Goal: Contribute content: Add original content to the website for others to see

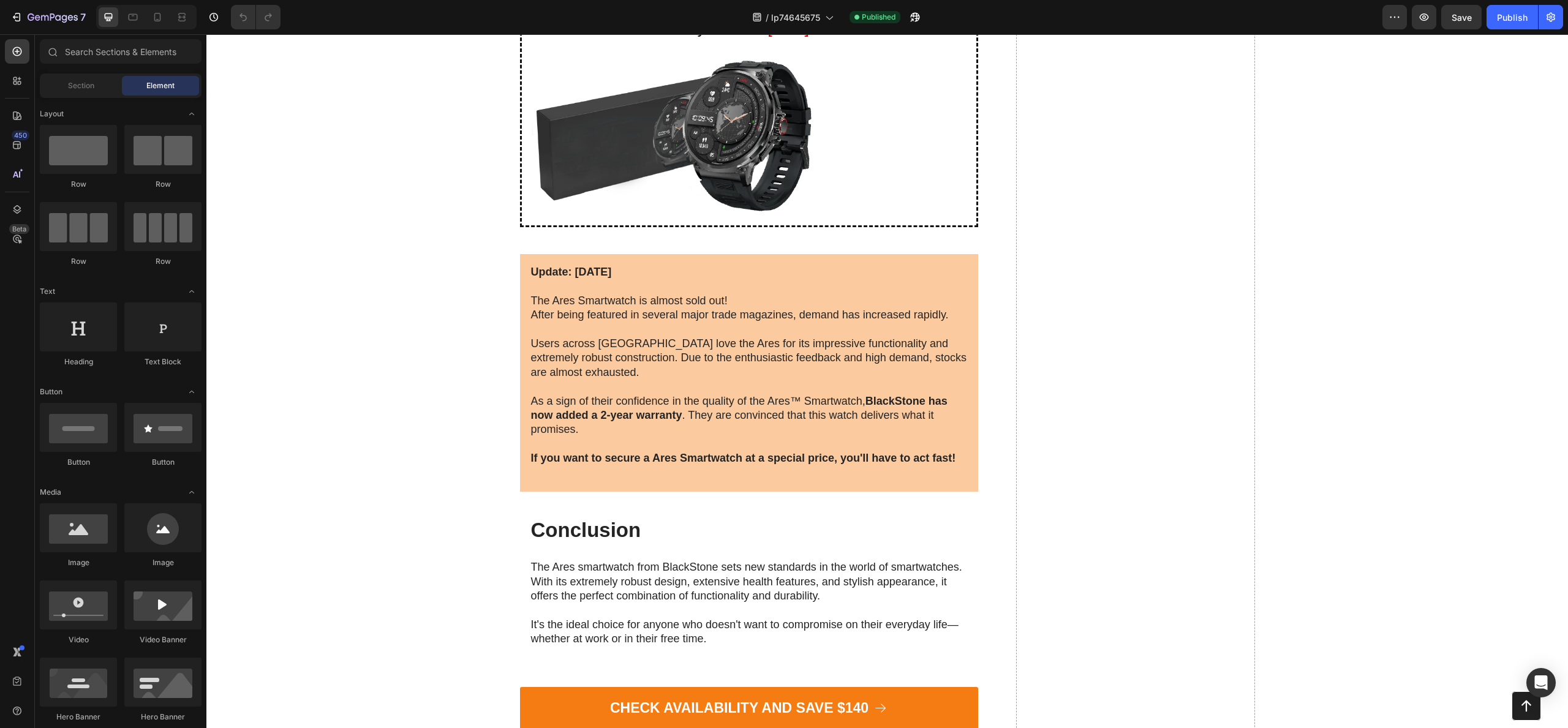
scroll to position [6020, 0]
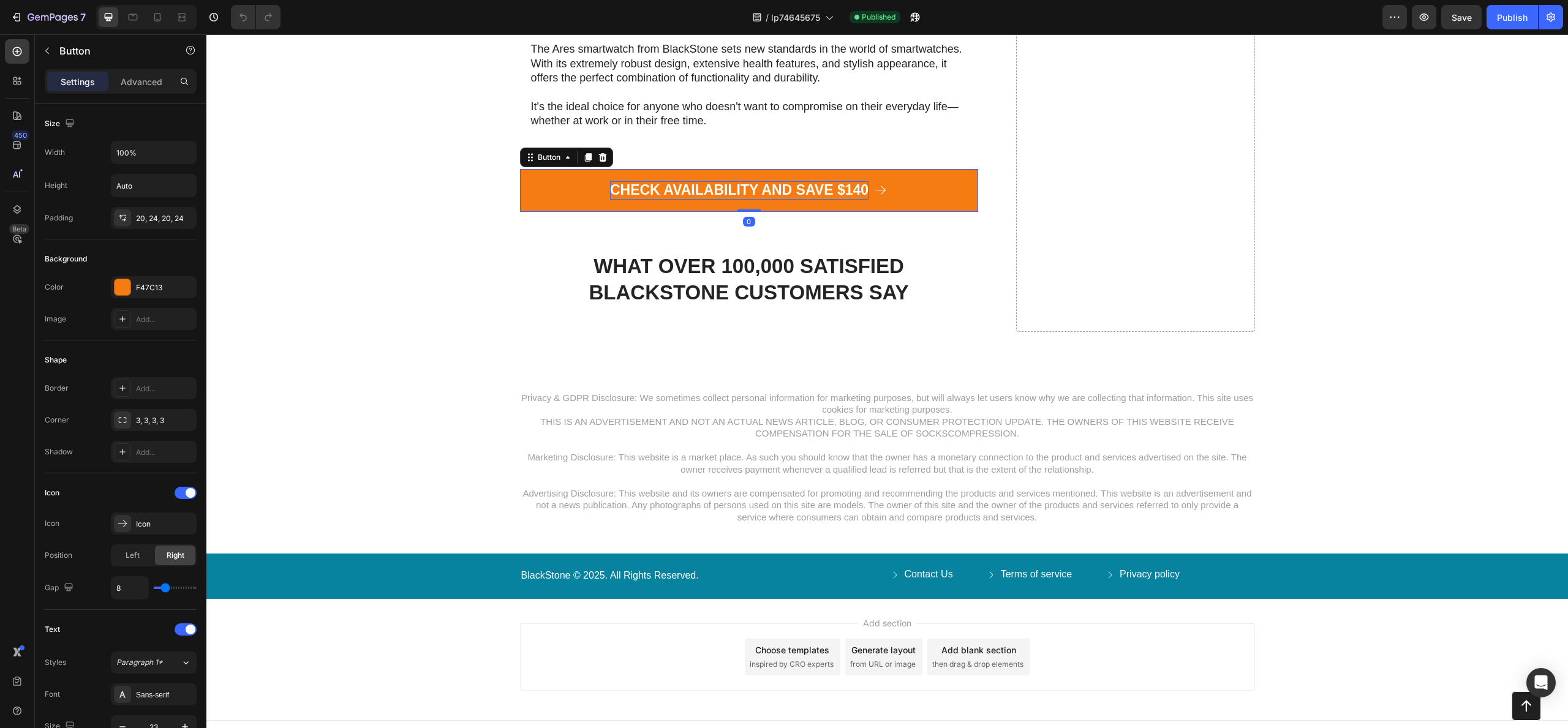
click at [795, 196] on p "CHECK AVAILABILITY AND SAVE $140" at bounding box center [740, 190] width 259 height 18
click at [532, 201] on link "CHECK AVAILABILITY AND SAVE $140" at bounding box center [748, 190] width 458 height 43
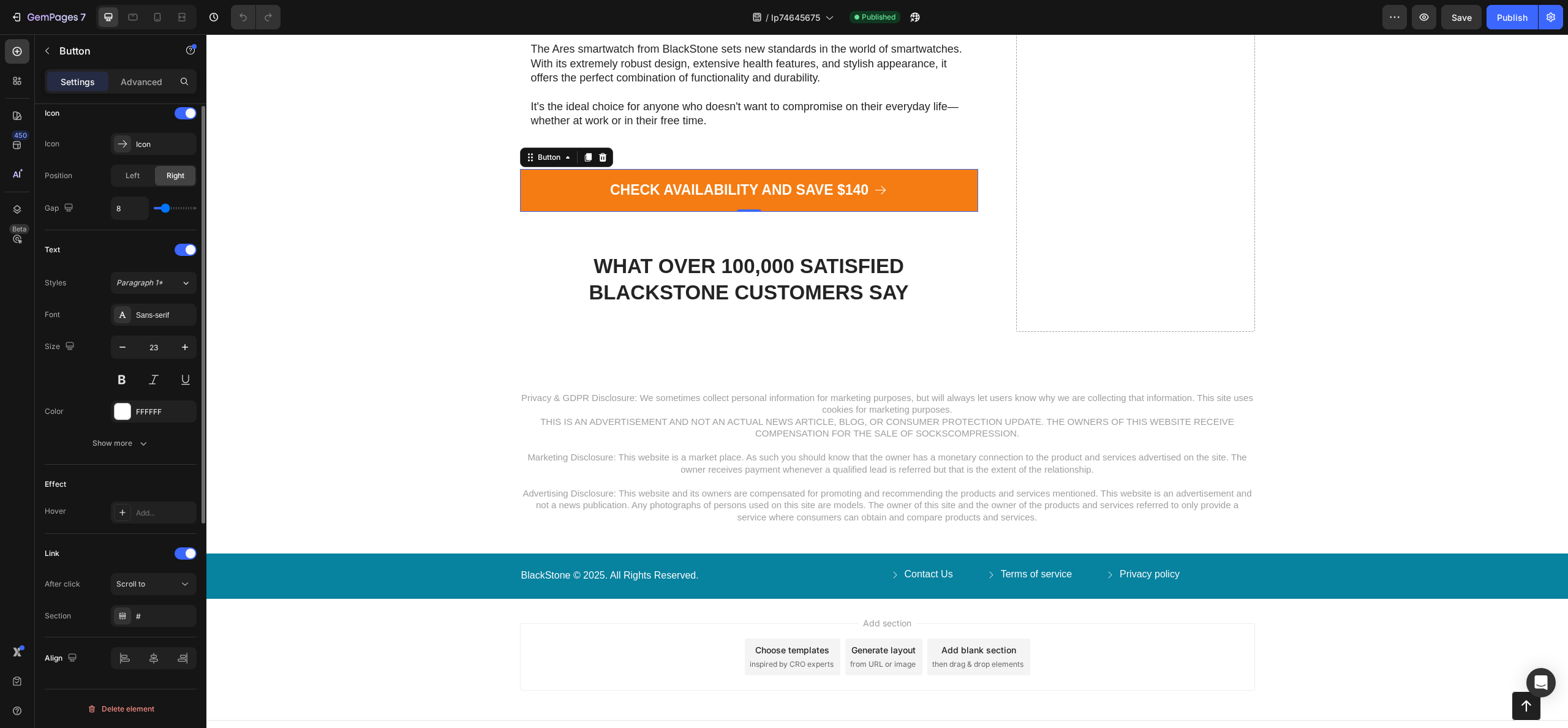
scroll to position [0, 0]
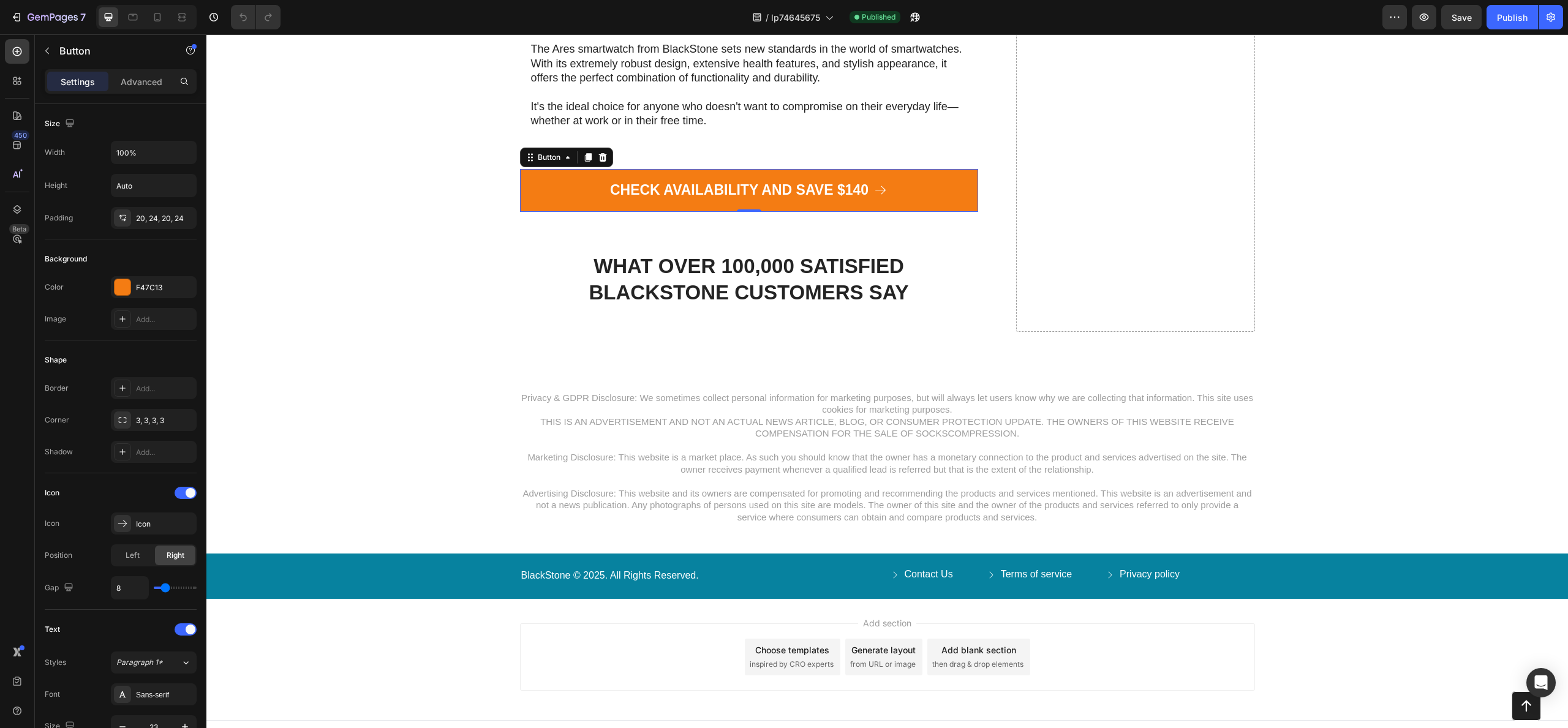
click at [574, 192] on link "CHECK AVAILABILITY AND SAVE $140" at bounding box center [748, 190] width 458 height 43
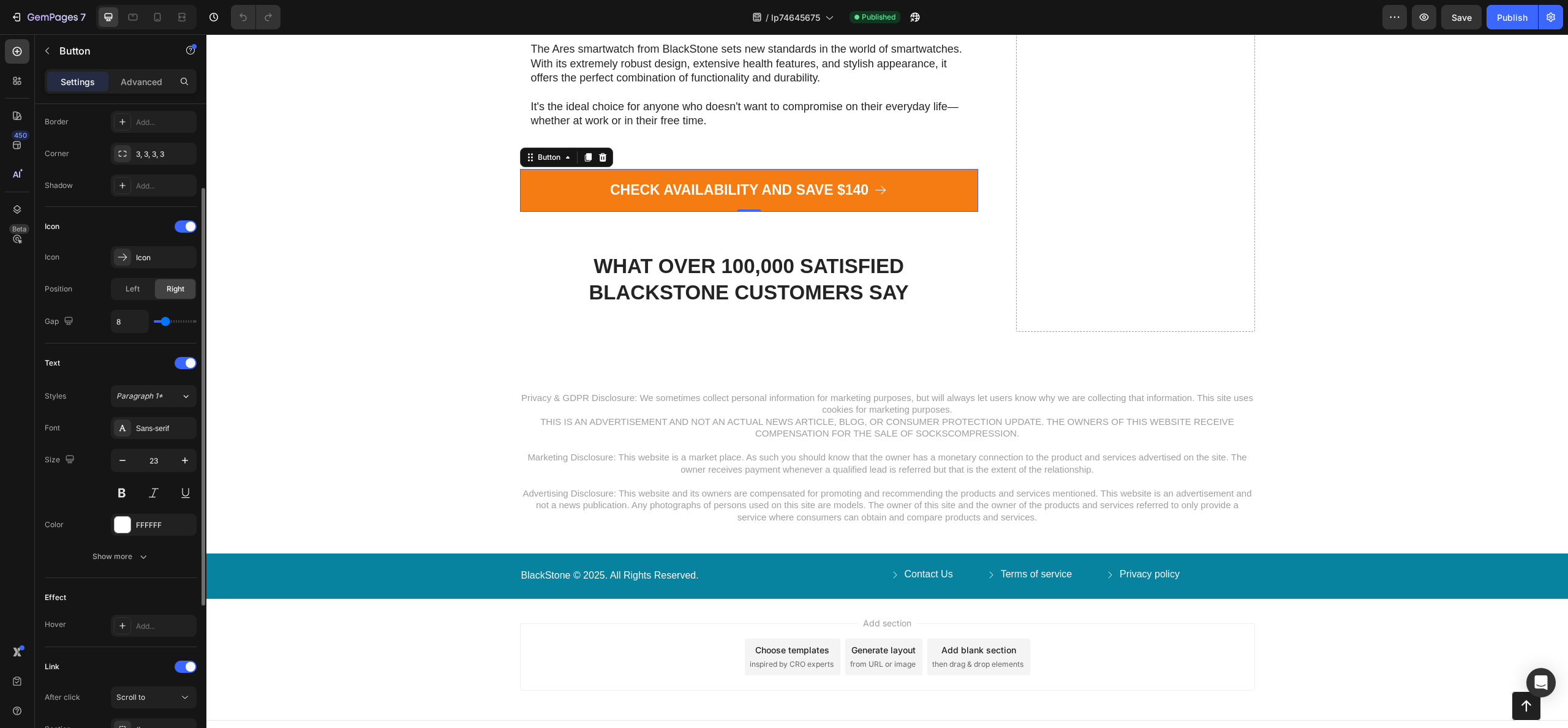
scroll to position [380, 0]
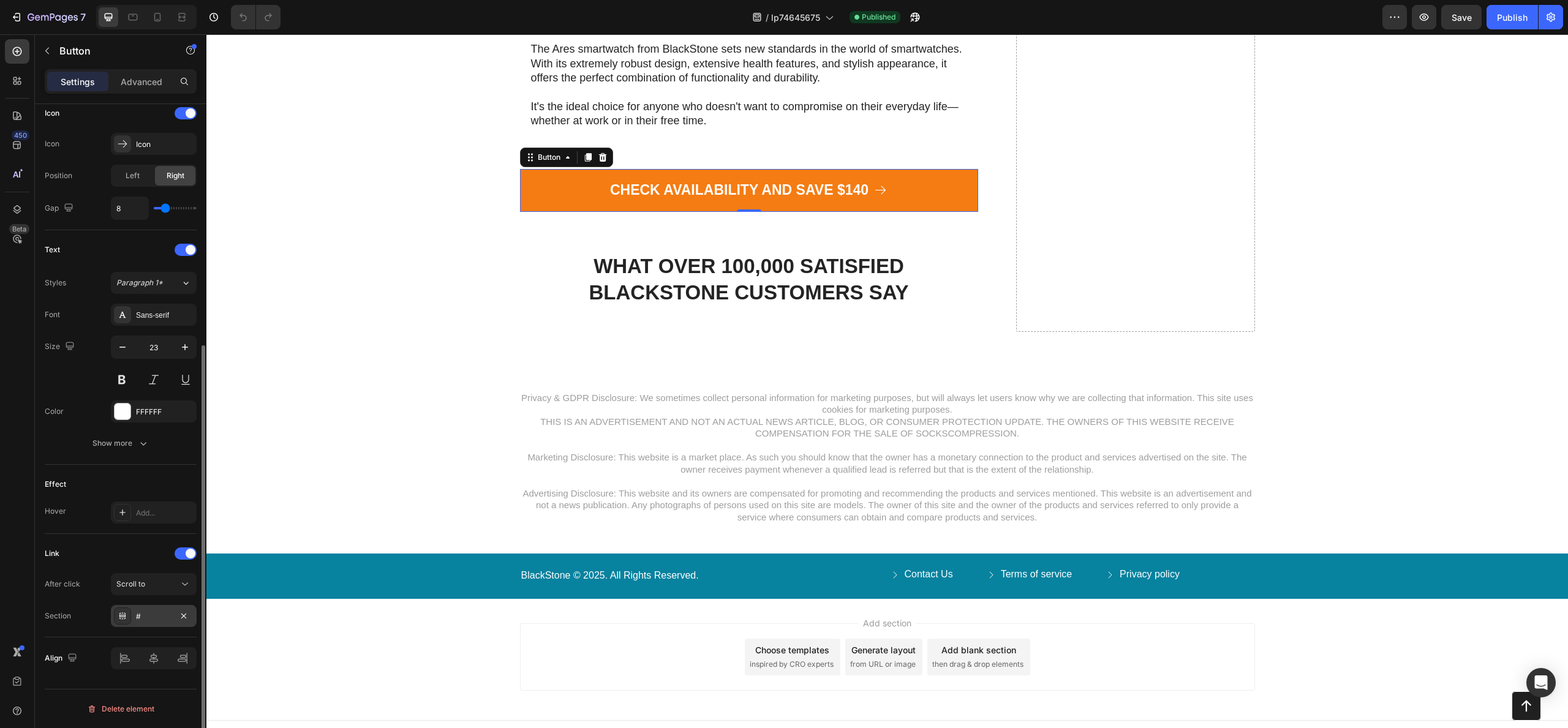
click at [146, 615] on div "#" at bounding box center [154, 616] width 35 height 11
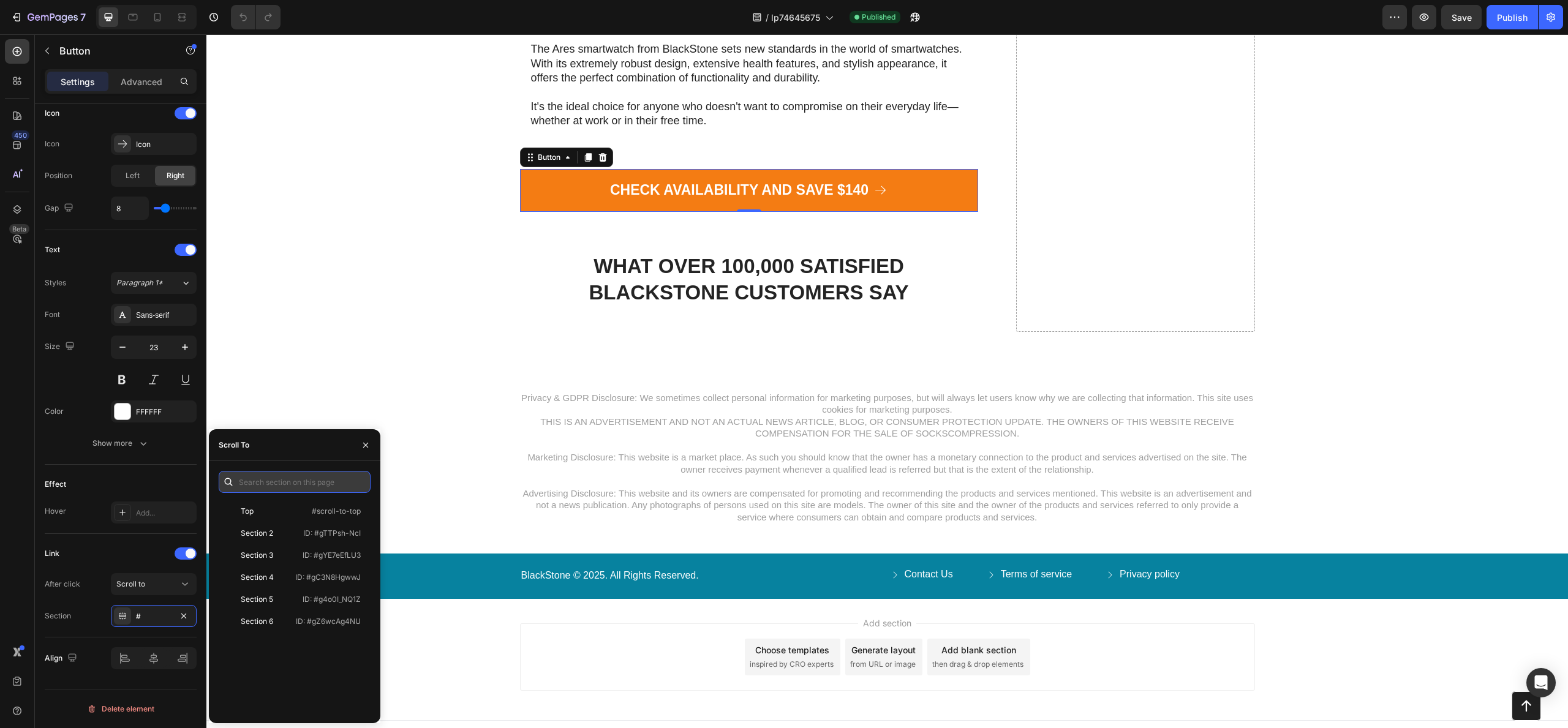
click at [290, 482] on input "text" at bounding box center [295, 482] width 152 height 22
paste input "[URL][DOMAIN_NAME]"
type input "[URL][DOMAIN_NAME]"
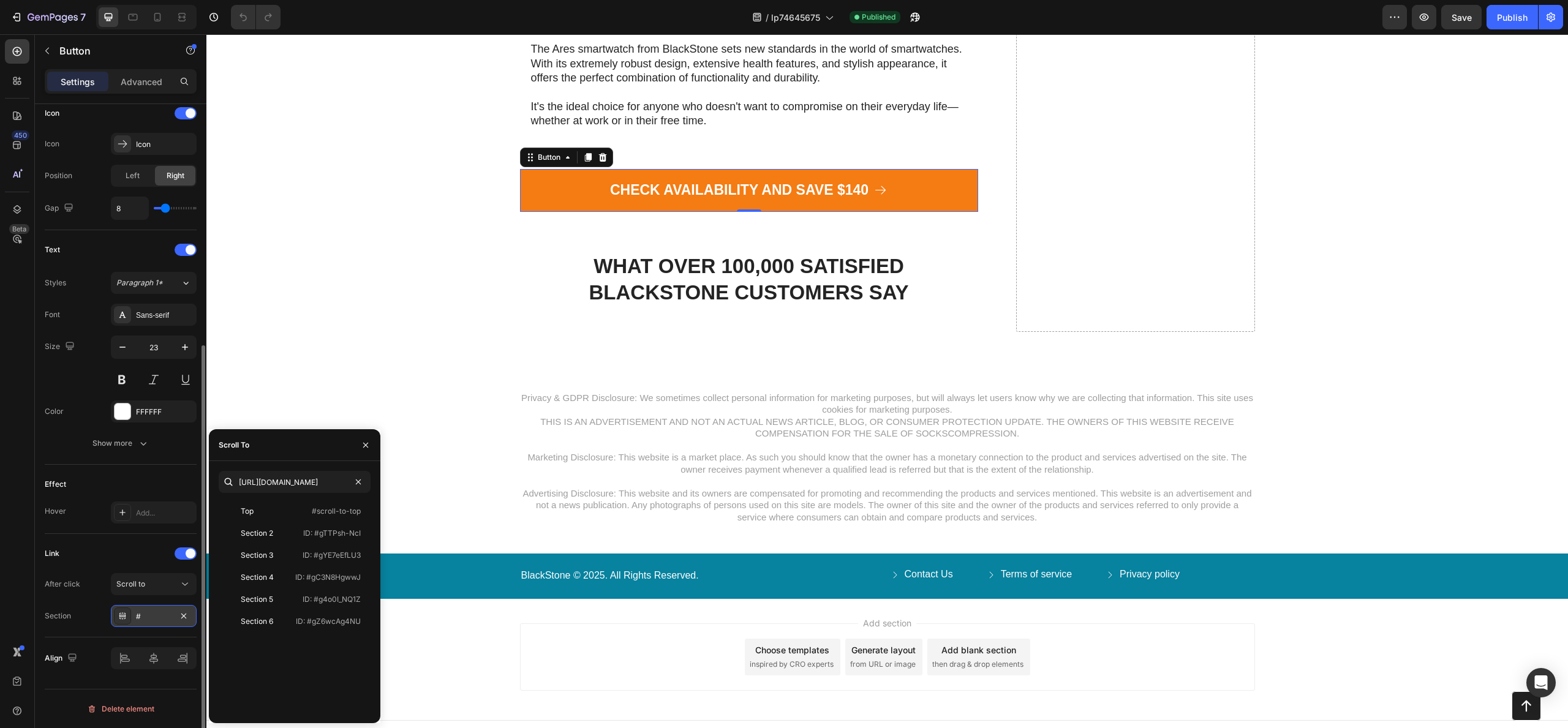
click at [175, 619] on div "#" at bounding box center [154, 615] width 86 height 22
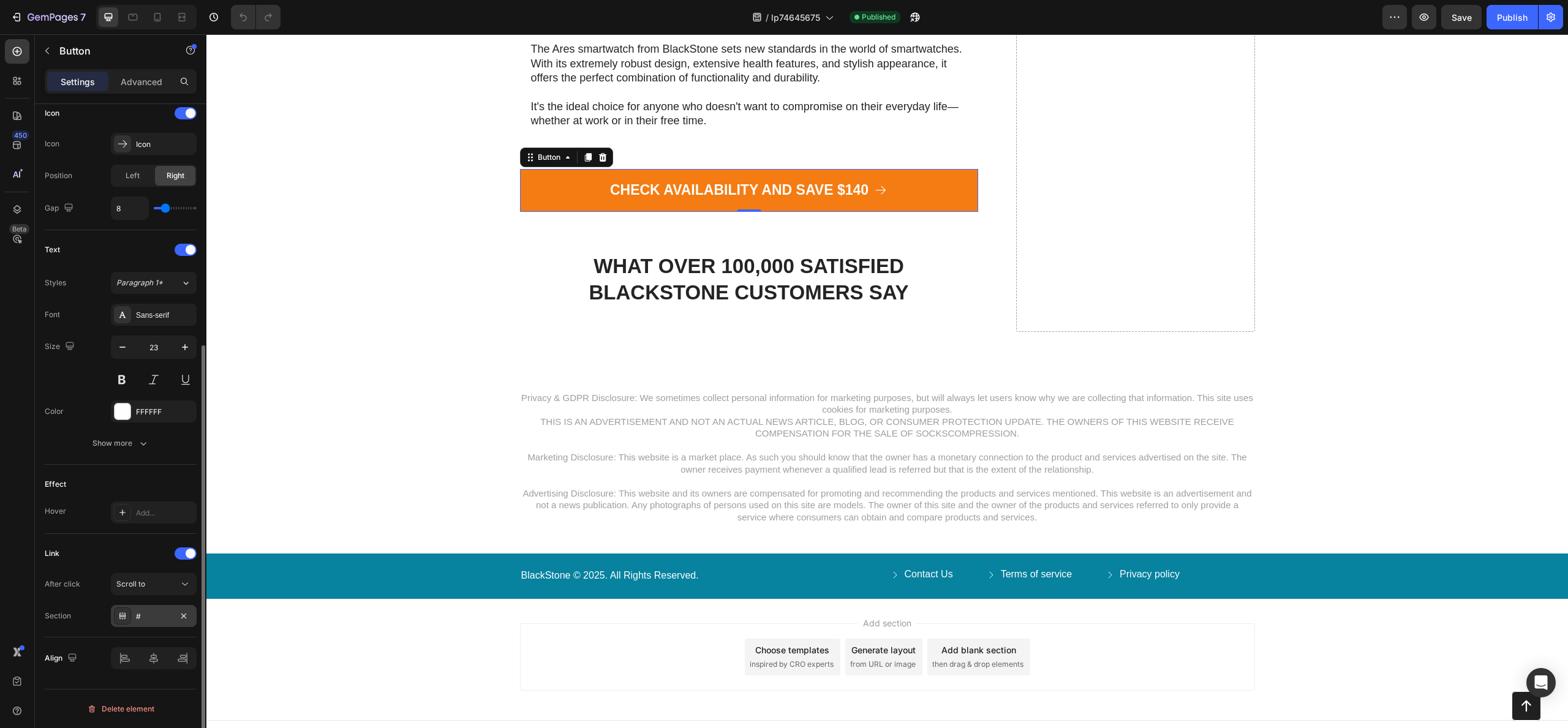
click at [159, 619] on div "#" at bounding box center [154, 616] width 35 height 11
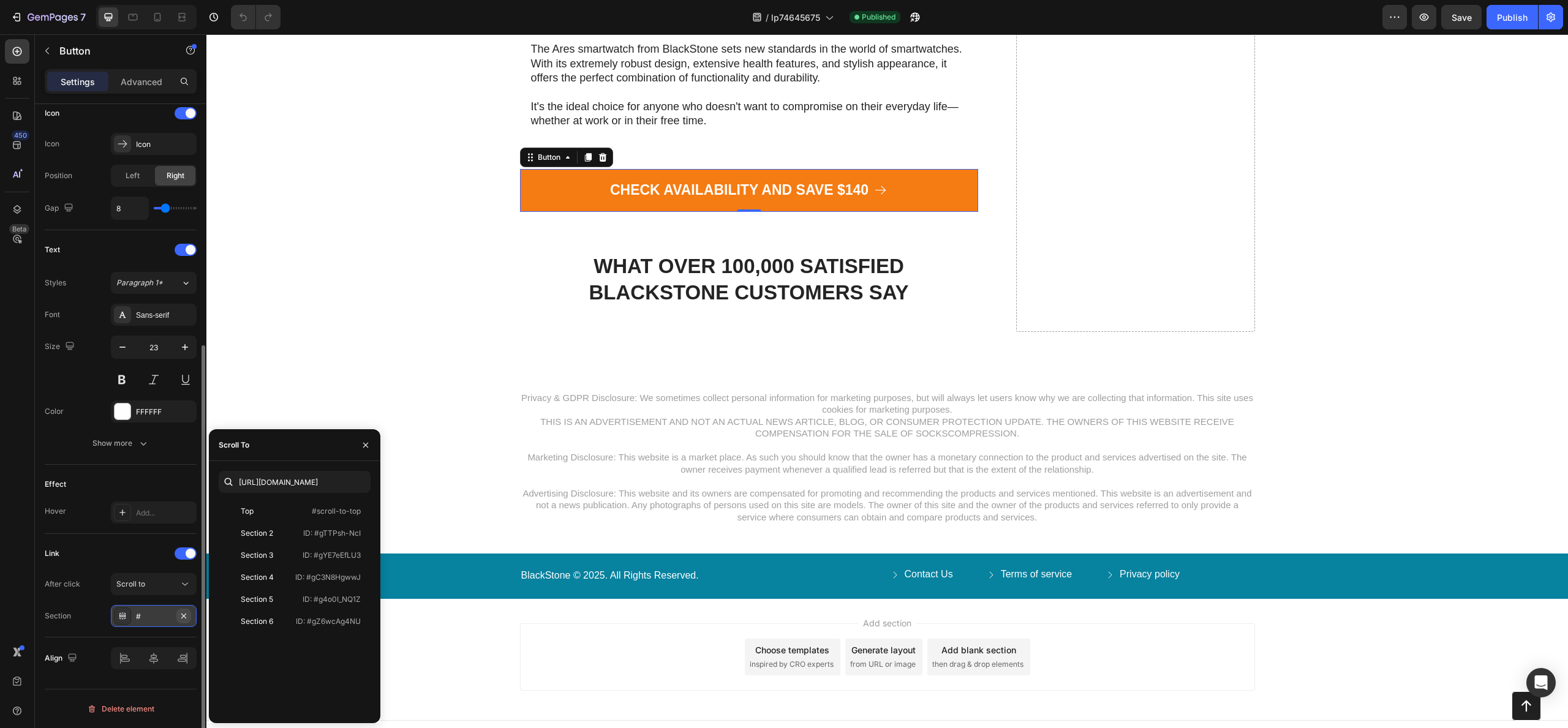
click at [186, 617] on icon "button" at bounding box center [183, 615] width 10 height 10
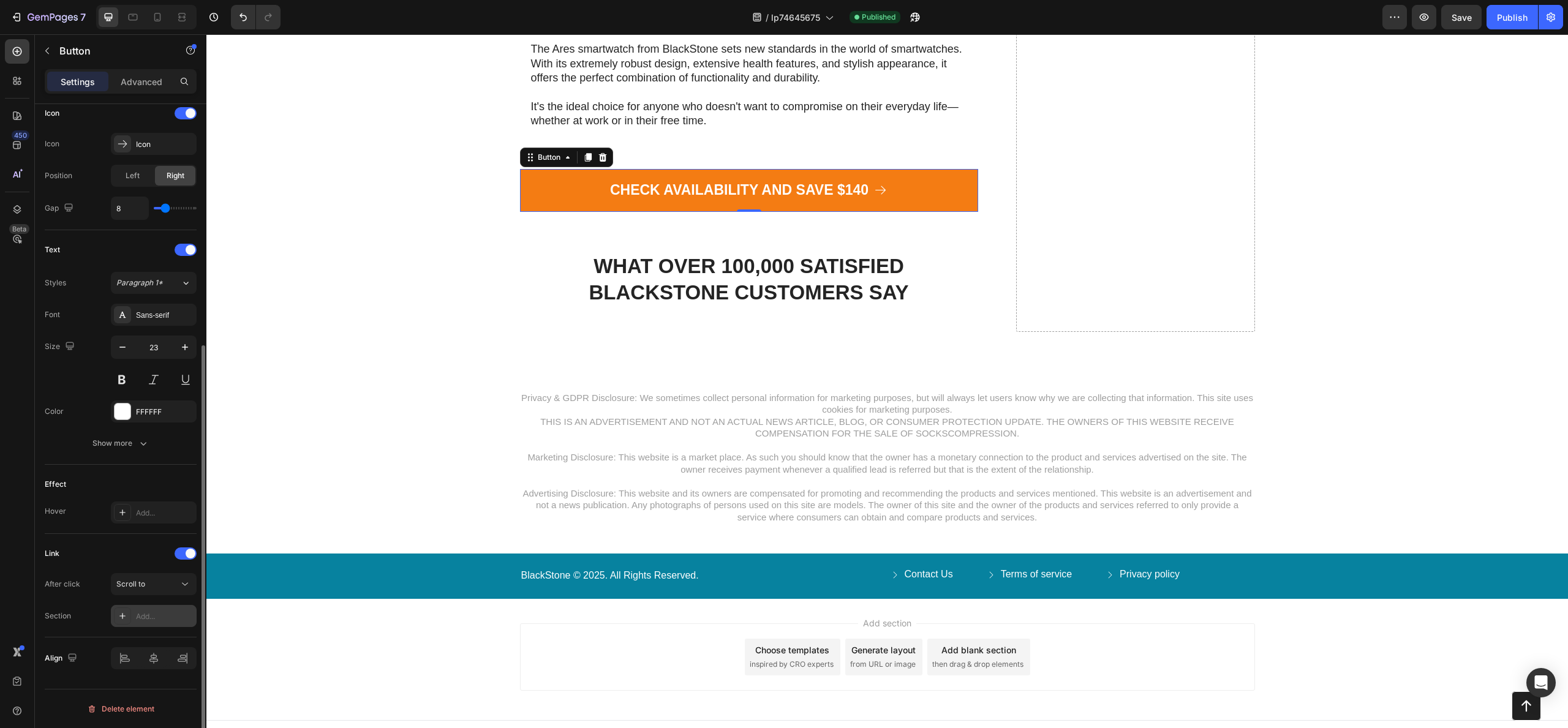
click at [163, 617] on div "Add..." at bounding box center [164, 616] width 57 height 11
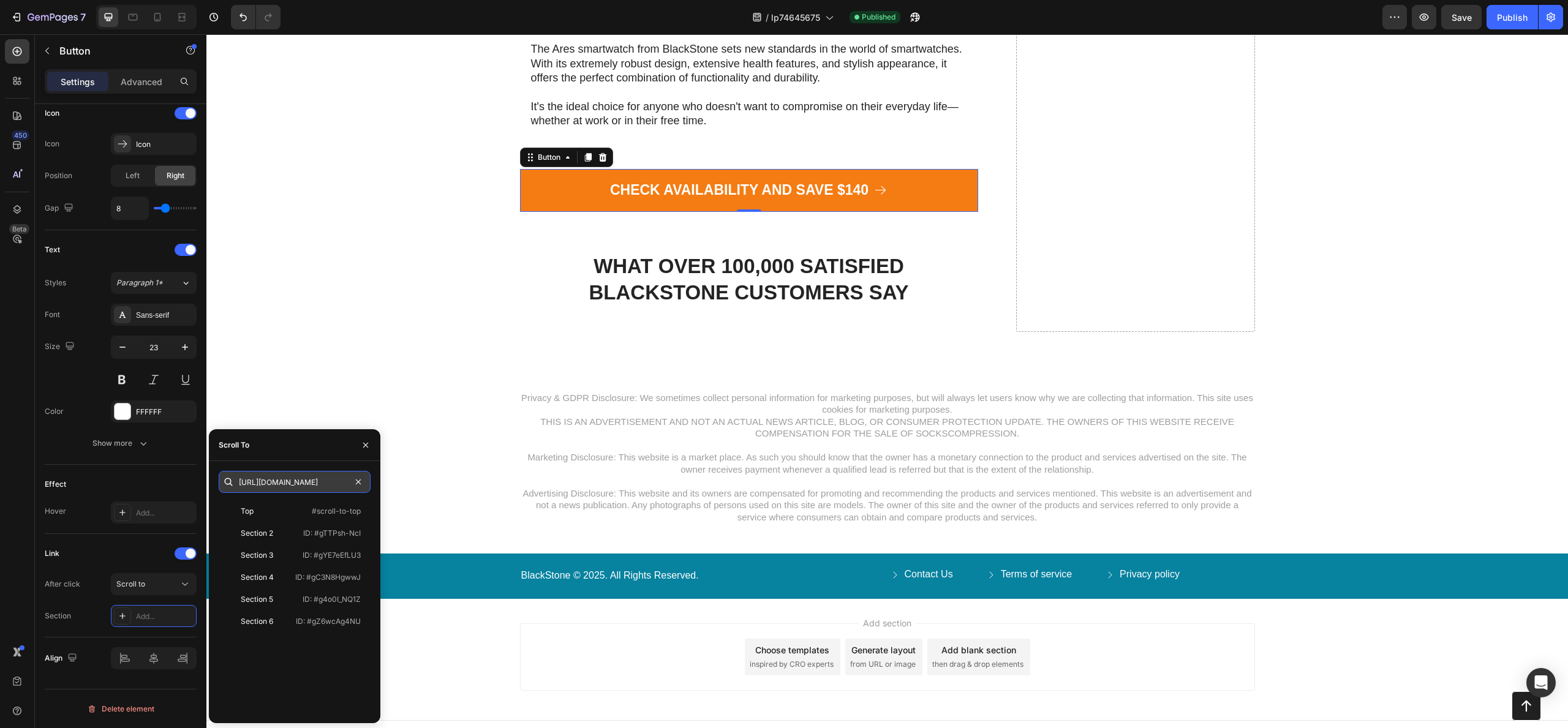
click at [291, 484] on input "[URL][DOMAIN_NAME]" at bounding box center [295, 482] width 152 height 22
click at [95, 612] on div "Section Add..." at bounding box center [120, 615] width 152 height 22
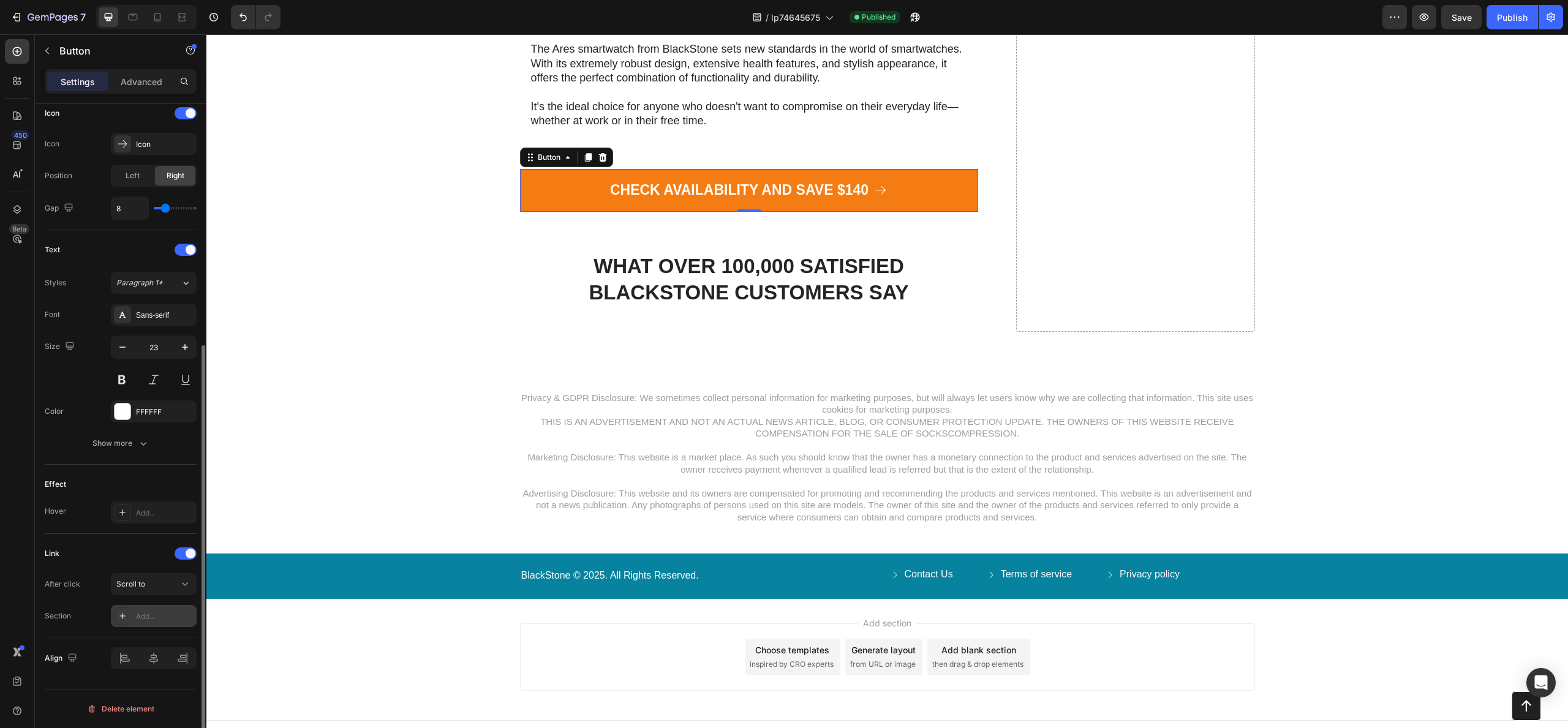
click at [152, 618] on div "Add..." at bounding box center [164, 616] width 57 height 11
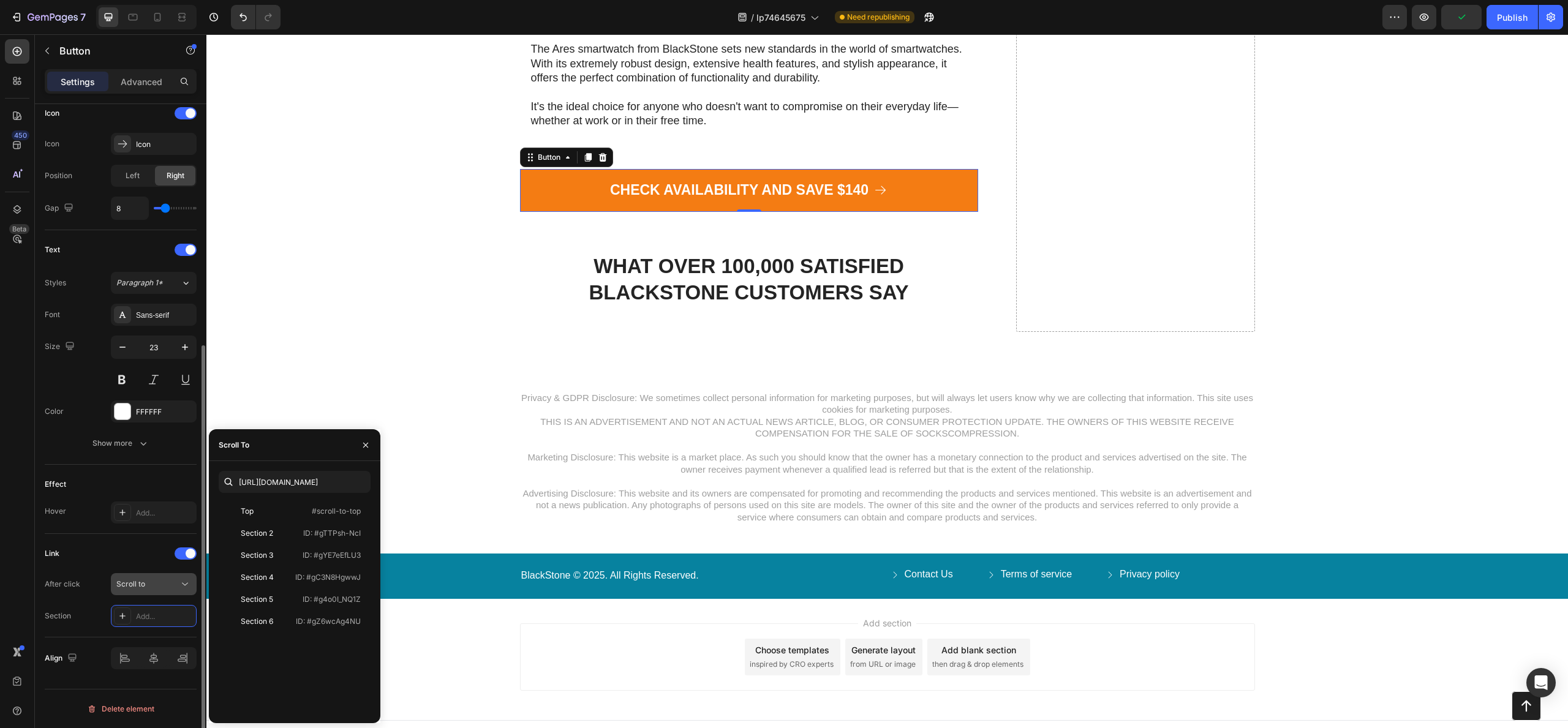
click at [155, 593] on button "Scroll to" at bounding box center [154, 584] width 86 height 22
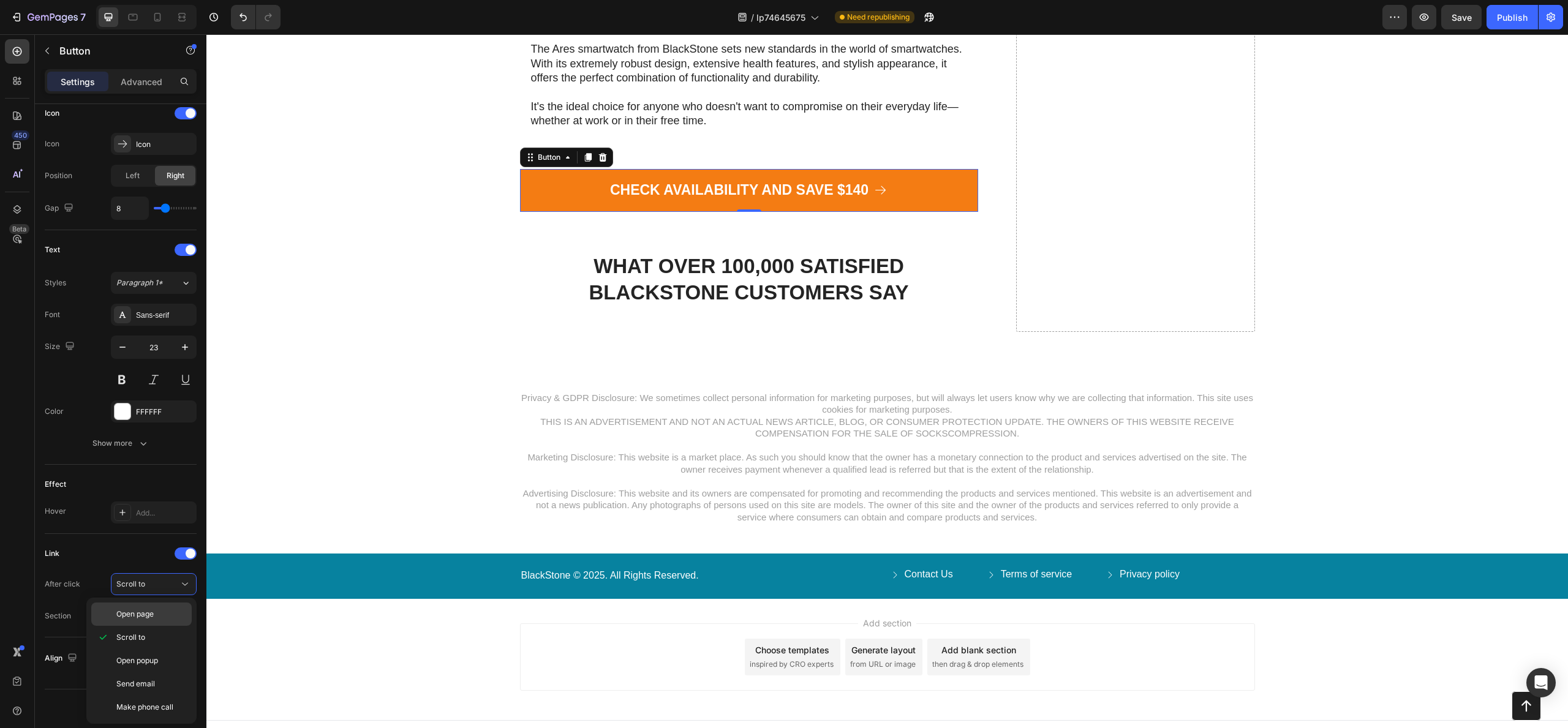
click at [144, 612] on span "Open page" at bounding box center [135, 614] width 37 height 11
click at [144, 617] on div "Add..." at bounding box center [164, 616] width 57 height 11
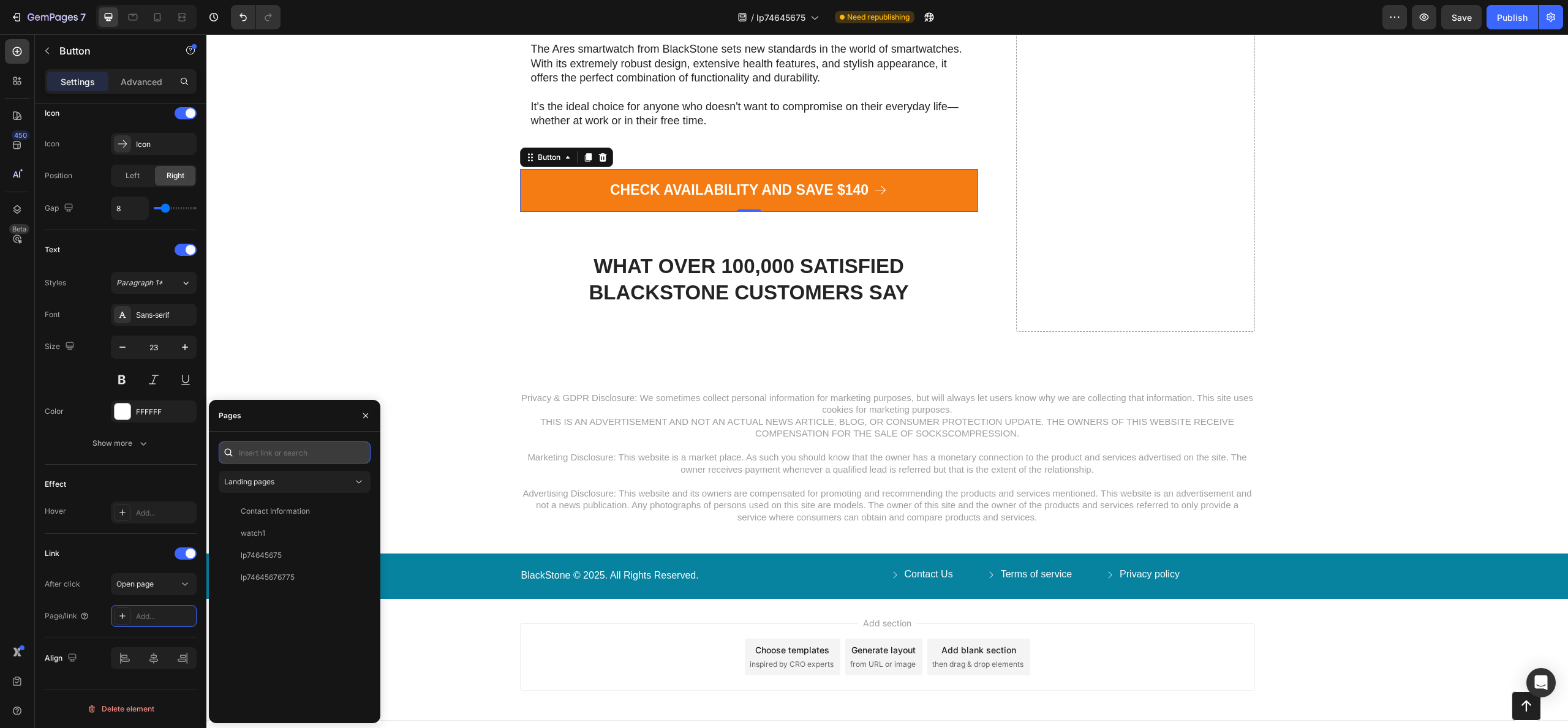
paste input "[URL][DOMAIN_NAME]"
type input "[URL][DOMAIN_NAME]"
click at [294, 487] on div "[URL][DOMAIN_NAME]" at bounding box center [281, 482] width 79 height 11
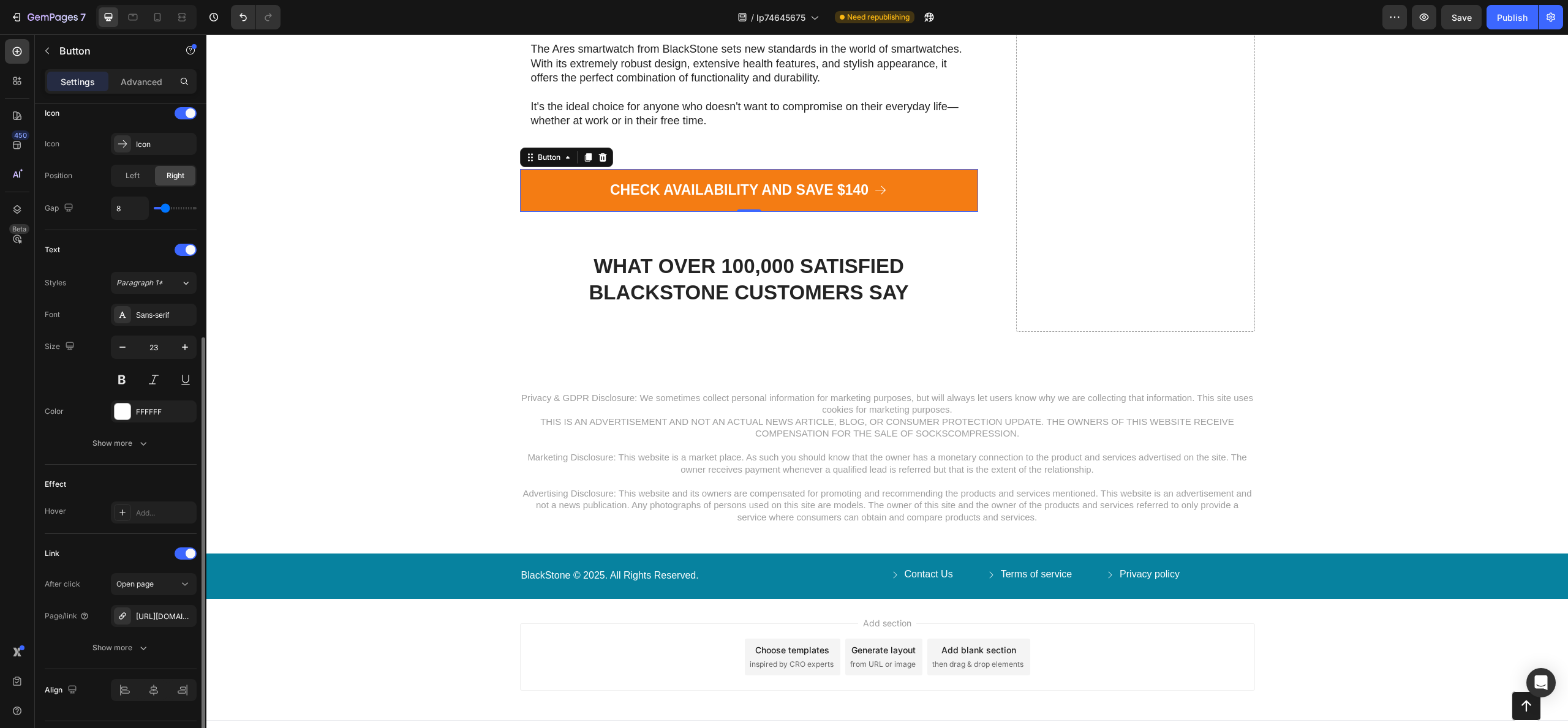
click at [120, 549] on div "Link" at bounding box center [120, 554] width 152 height 19
click at [1501, 21] on div "Publish" at bounding box center [1513, 18] width 31 height 13
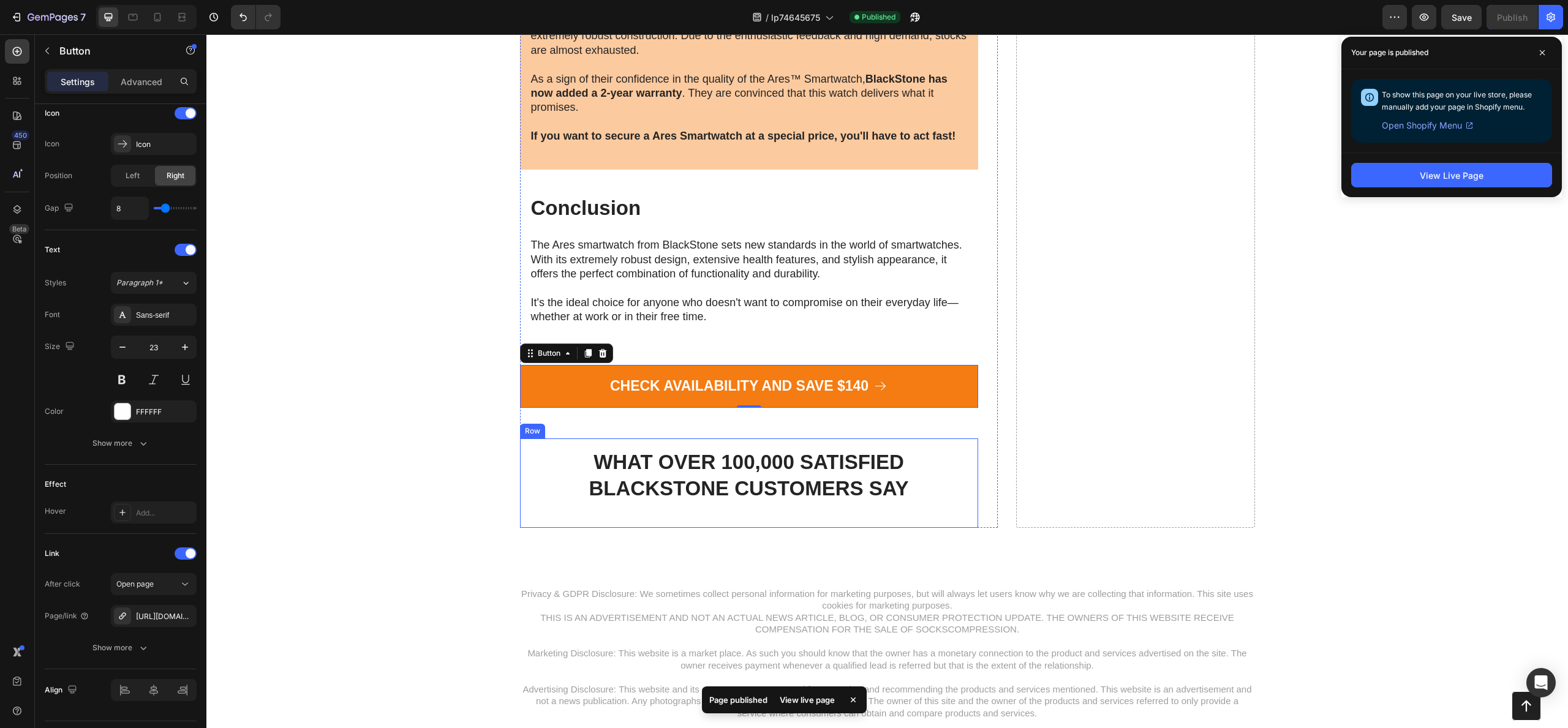
scroll to position [5682, 0]
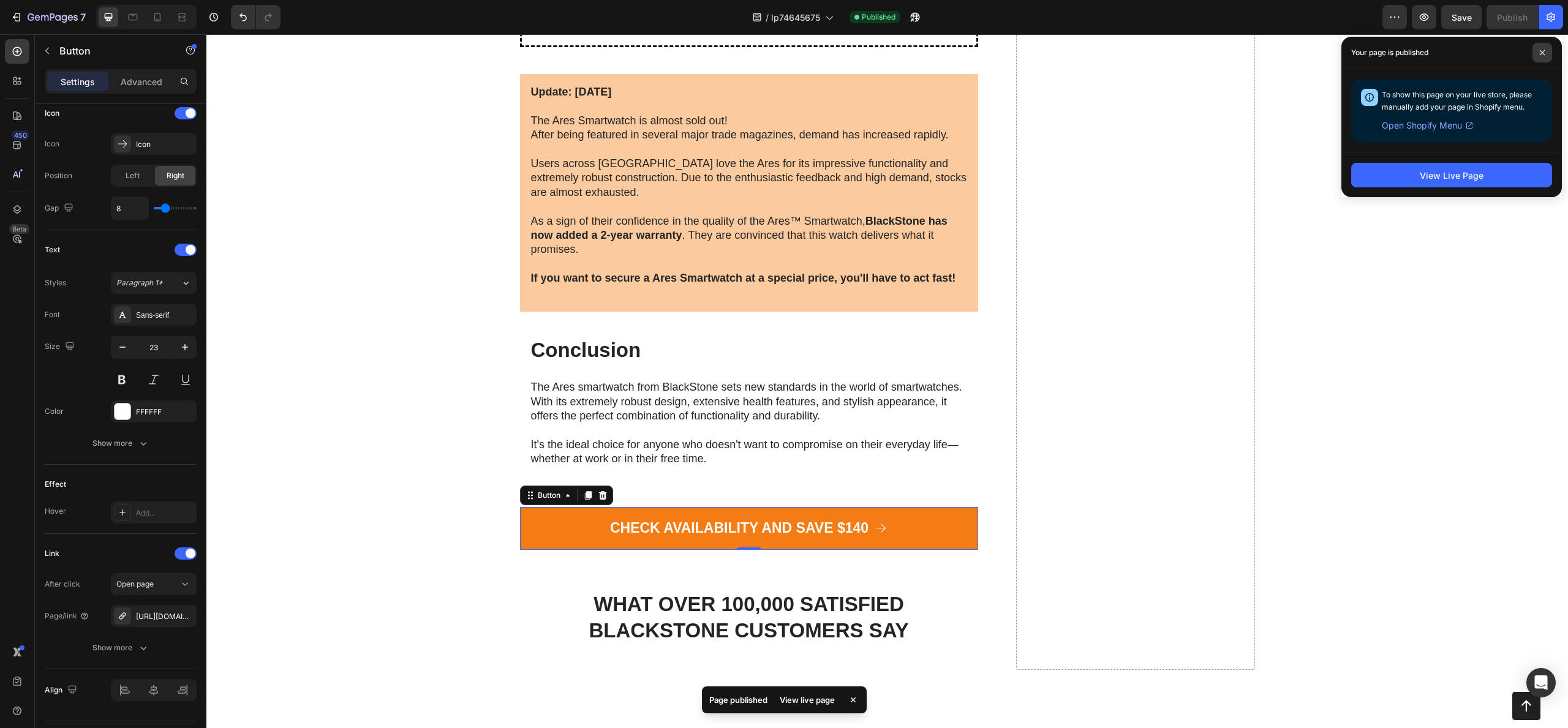
click at [1543, 54] on icon at bounding box center [1542, 53] width 5 height 5
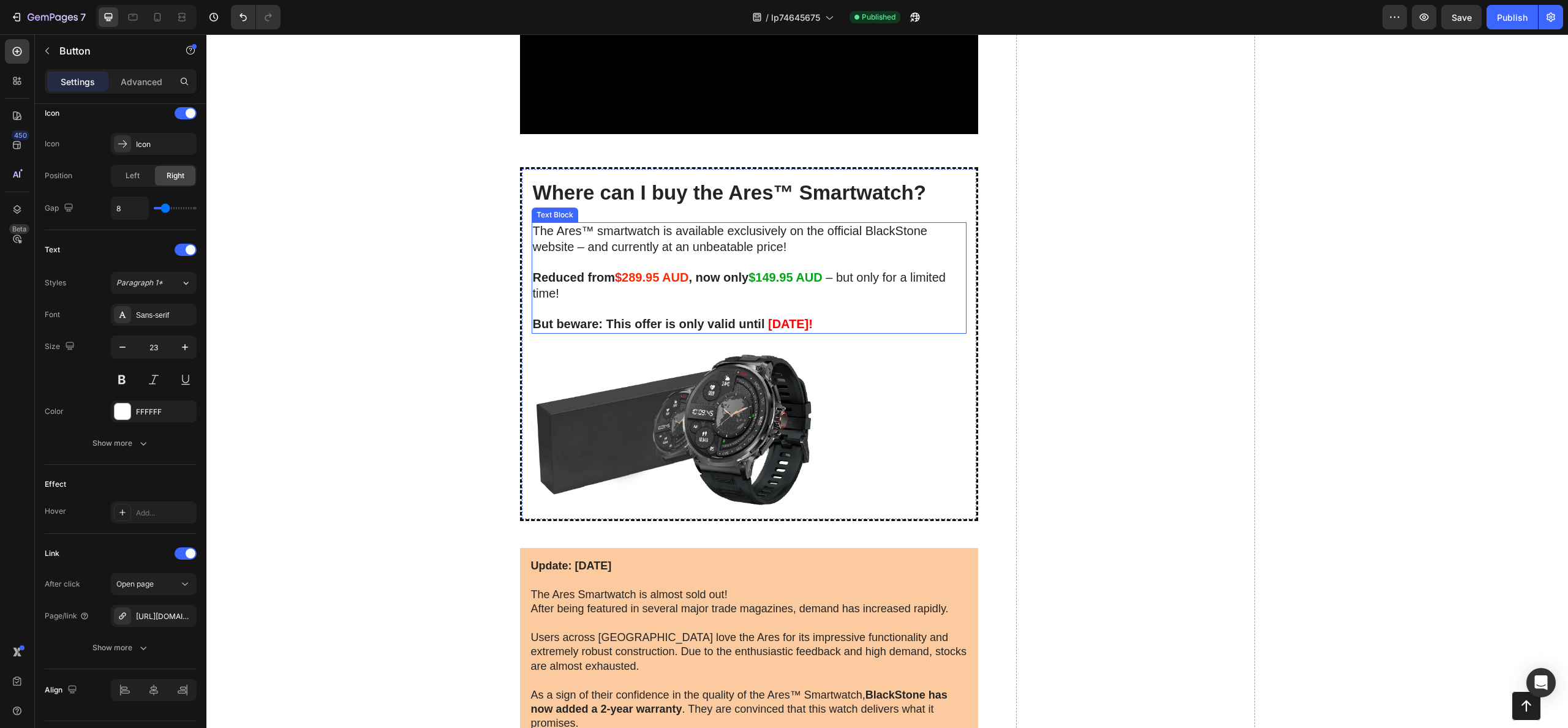
scroll to position [5209, 0]
